Goal: Task Accomplishment & Management: Complete application form

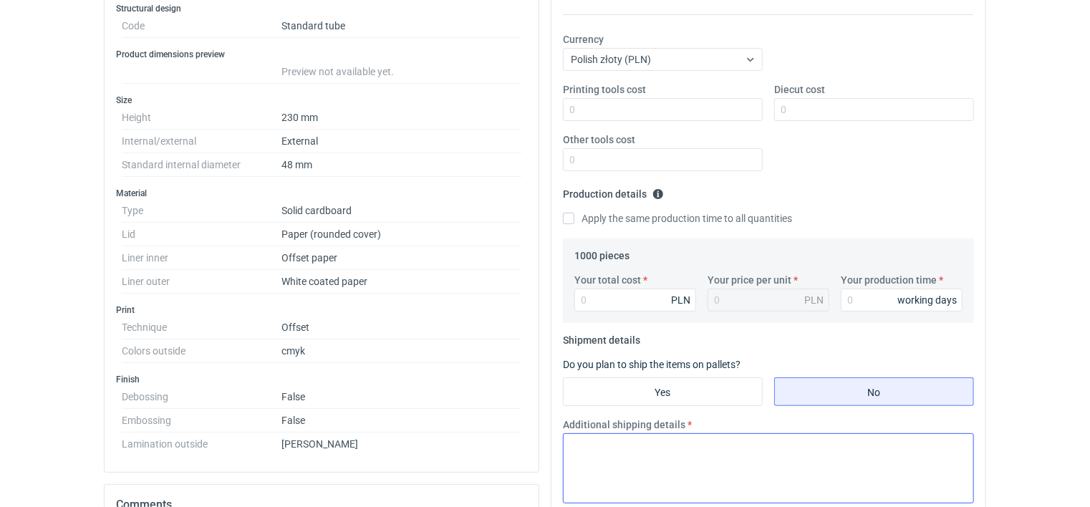
scroll to position [358, 0]
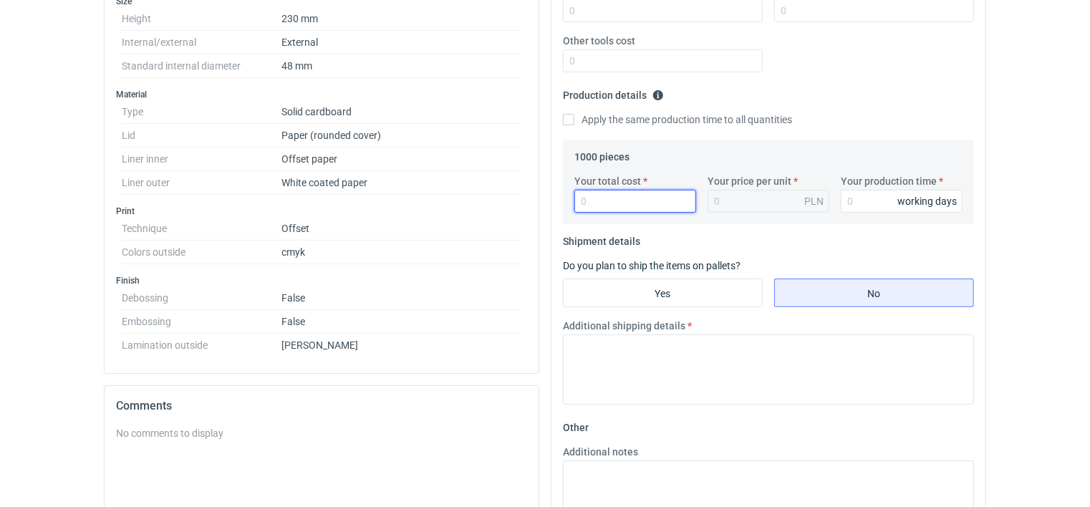
click at [605, 202] on input "Your total cost" at bounding box center [636, 201] width 122 height 23
type input "15330"
type input "15.33"
type input "15330"
click at [872, 201] on input "Your production time" at bounding box center [902, 201] width 122 height 23
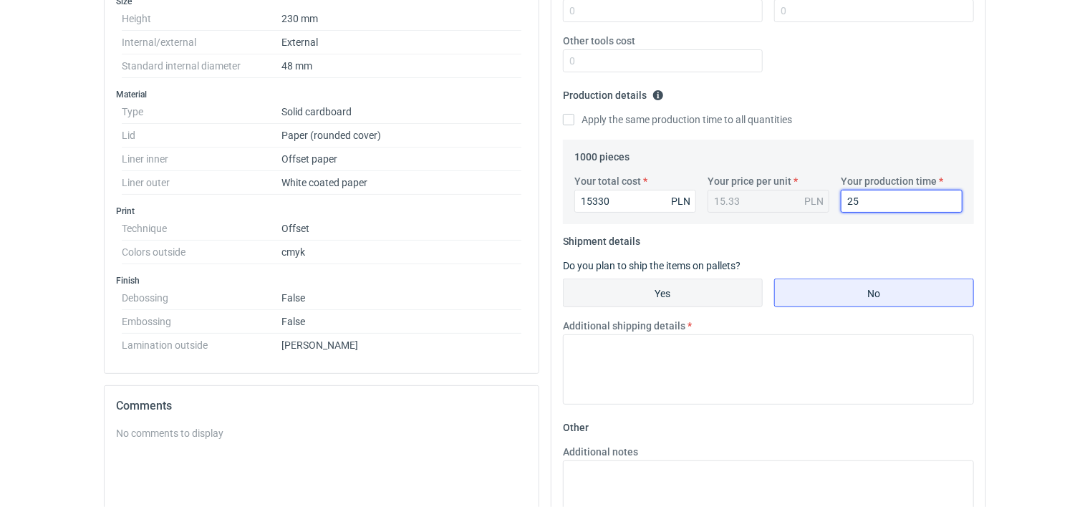
type input "25"
click at [628, 292] on input "Yes" at bounding box center [663, 292] width 198 height 27
radio input "true"
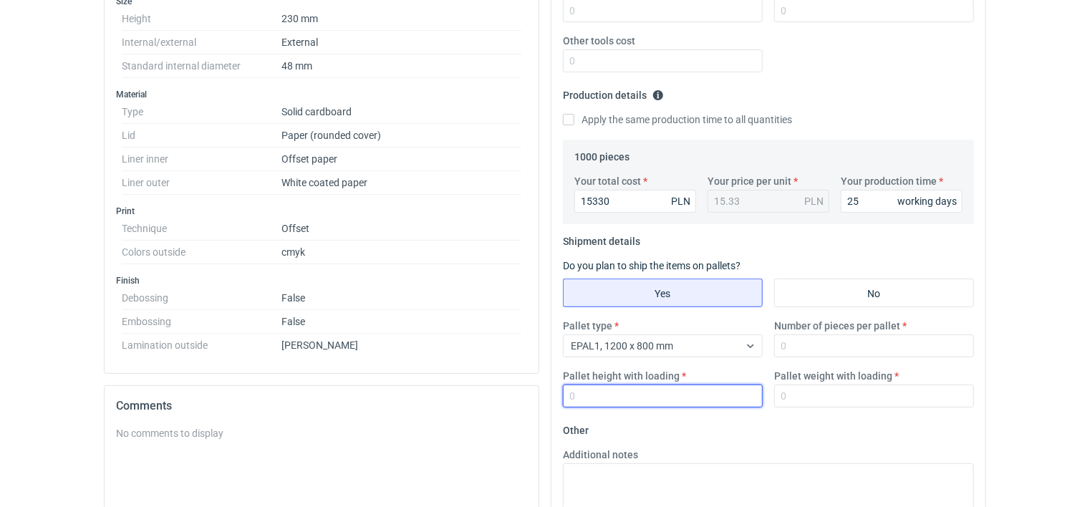
click at [605, 395] on input "Pallet height with loading" at bounding box center [663, 396] width 200 height 23
type input "1000"
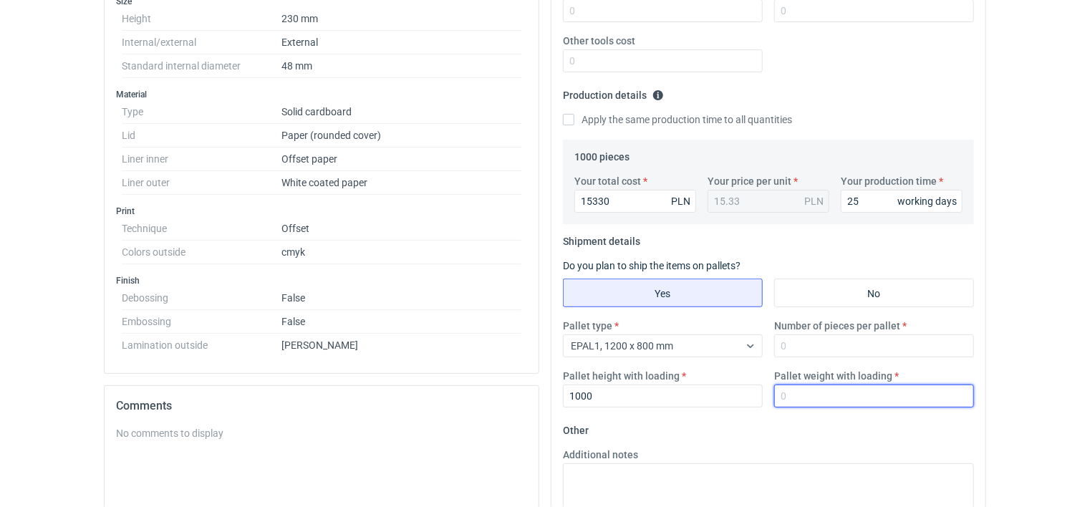
click at [811, 395] on input "Pallet weight with loading" at bounding box center [874, 396] width 200 height 23
type input "100"
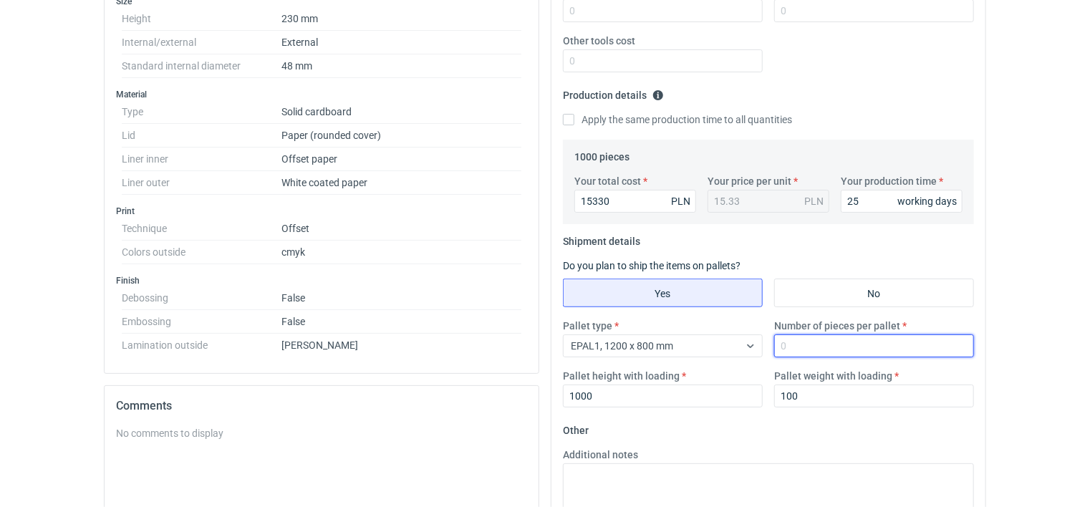
click at [803, 335] on input "Number of pieces per pallet" at bounding box center [874, 346] width 200 height 23
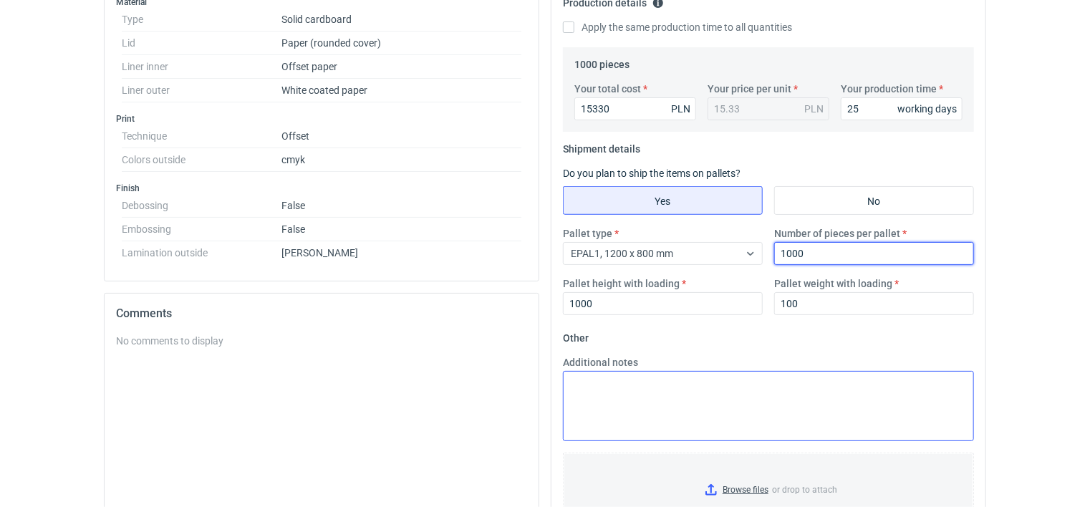
scroll to position [501, 0]
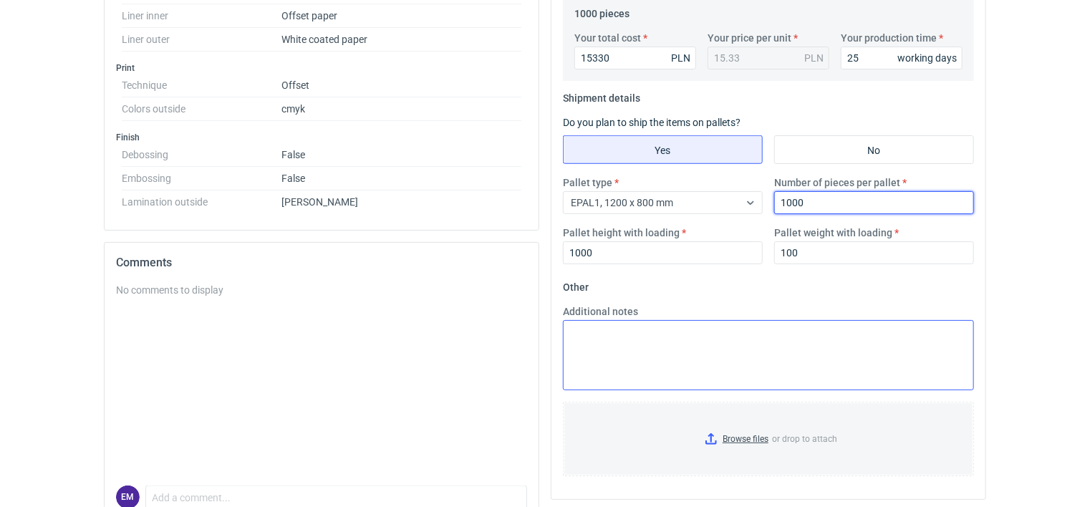
type input "1000"
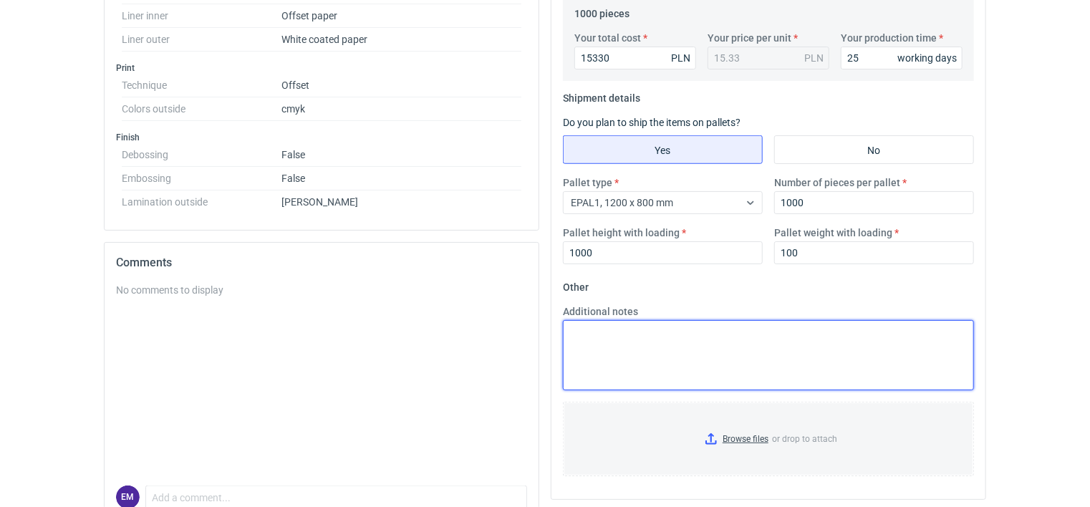
click at [630, 328] on textarea "Additional notes" at bounding box center [768, 355] width 411 height 70
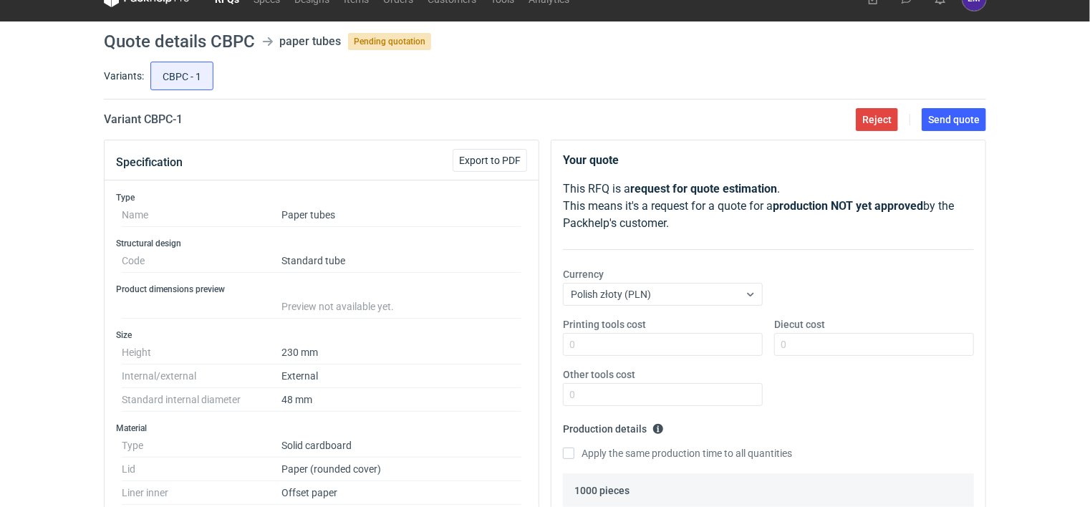
scroll to position [0, 0]
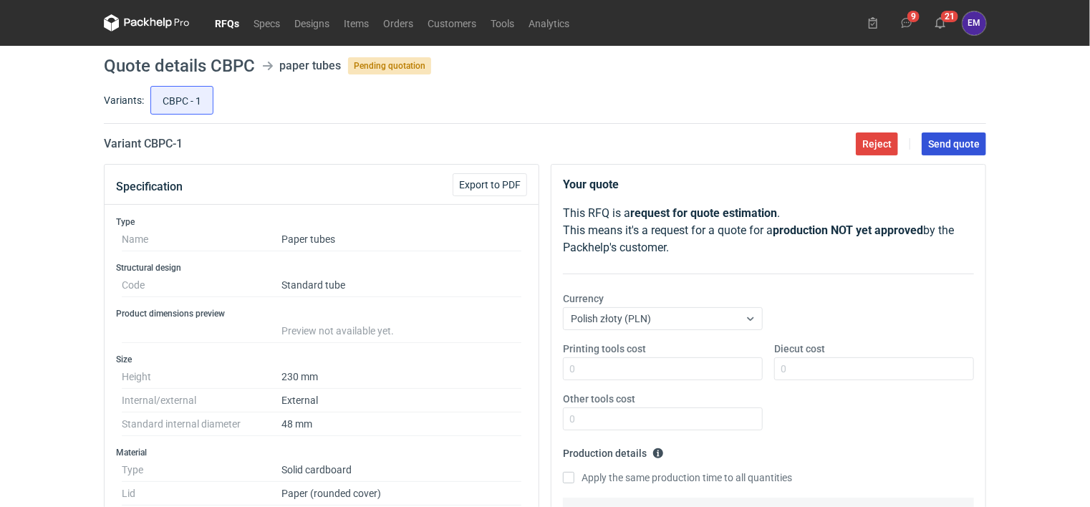
type textarea "Podział tuby: 30 mm góra, 200 mm dół; łącznik biały zaoblony - papier kreda 130…"
click at [957, 137] on button "Send quote" at bounding box center [954, 144] width 64 height 23
